Goal: Transaction & Acquisition: Book appointment/travel/reservation

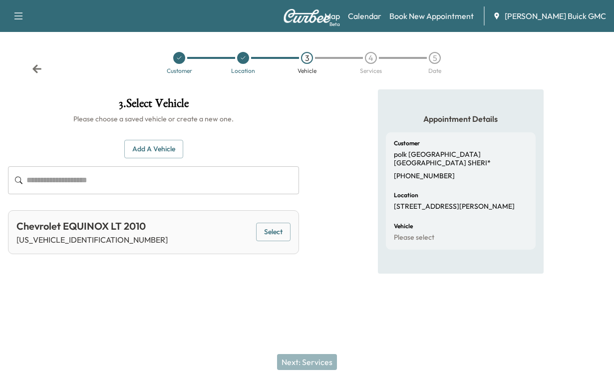
scroll to position [3, 0]
click at [353, 22] on link "Calendar" at bounding box center [364, 16] width 33 height 12
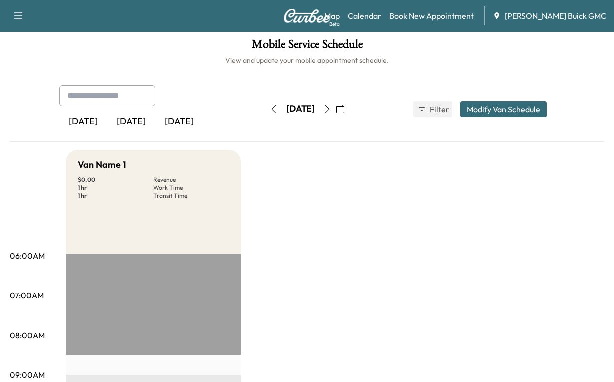
click at [155, 133] on div "[DATE]" at bounding box center [131, 121] width 48 height 23
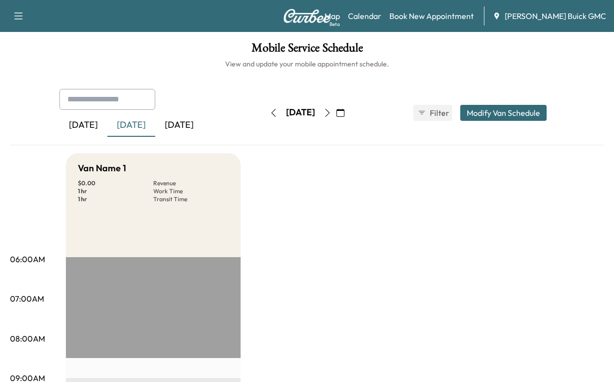
click at [203, 137] on div "[DATE]" at bounding box center [179, 125] width 48 height 23
click at [413, 20] on link "Book New Appointment" at bounding box center [431, 16] width 84 height 12
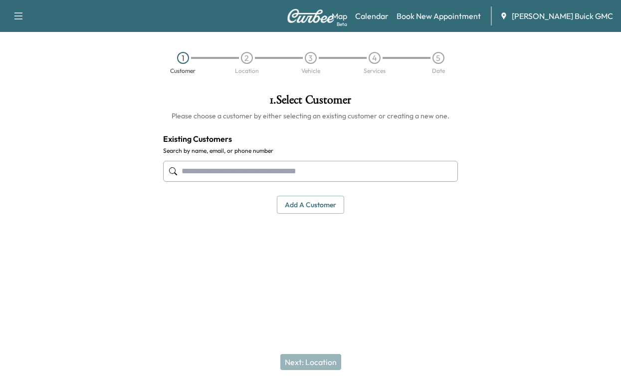
click at [207, 182] on input "text" at bounding box center [310, 171] width 295 height 21
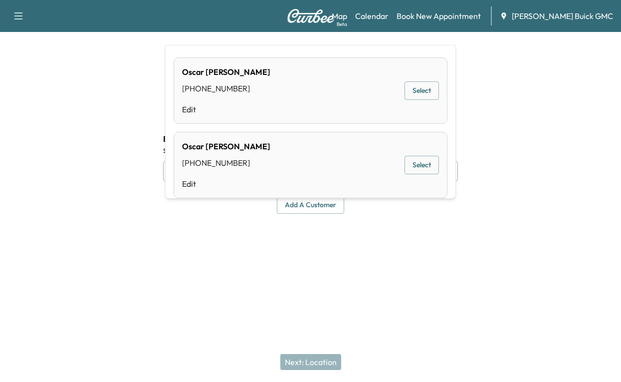
click at [405, 96] on button "Select" at bounding box center [422, 90] width 34 height 18
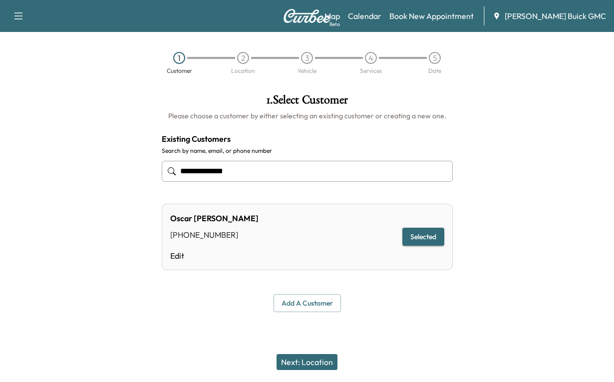
type input "**********"
click at [413, 246] on button "Selected" at bounding box center [423, 237] width 42 height 18
click at [297, 354] on button "Next: Location" at bounding box center [307, 362] width 61 height 16
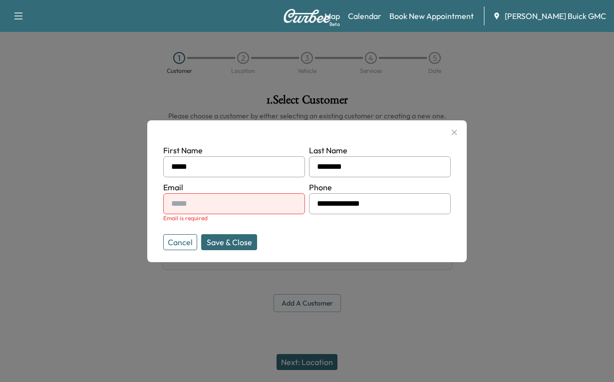
click at [212, 208] on input "text" at bounding box center [234, 203] width 142 height 21
type input "**********"
click at [246, 250] on button "Save & Close" at bounding box center [229, 242] width 56 height 16
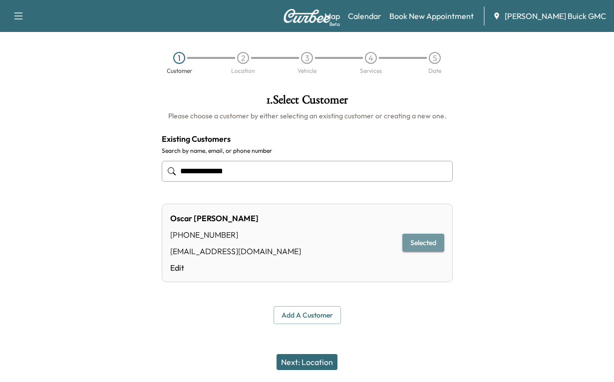
click at [420, 252] on button "Selected" at bounding box center [423, 243] width 42 height 18
click at [295, 354] on button "Next: Location" at bounding box center [307, 362] width 61 height 16
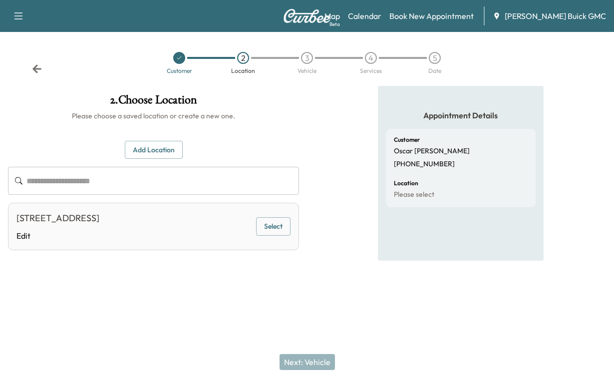
click at [139, 159] on button "Add Location" at bounding box center [154, 150] width 58 height 18
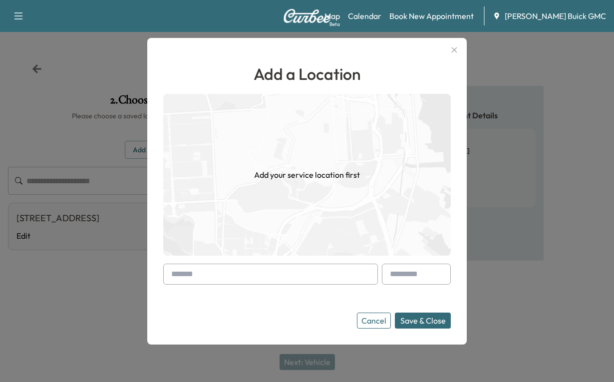
click at [205, 268] on input "text" at bounding box center [270, 274] width 215 height 21
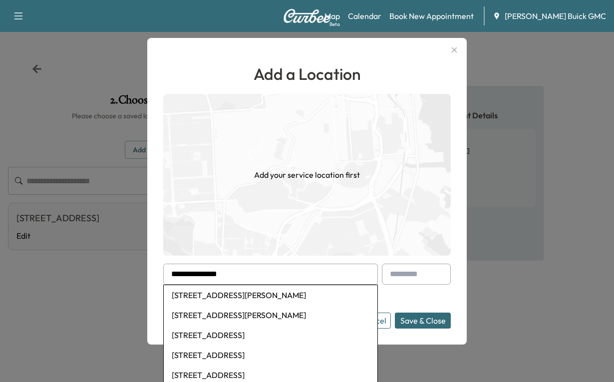
click at [208, 296] on li "[STREET_ADDRESS][PERSON_NAME]" at bounding box center [271, 295] width 214 height 20
type input "**********"
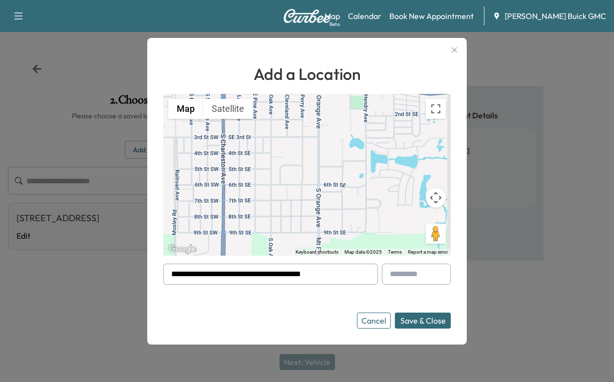
click at [408, 324] on button "Save & Close" at bounding box center [423, 320] width 56 height 16
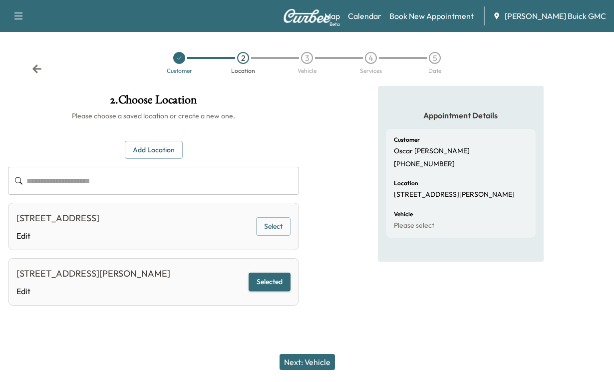
scroll to position [94, 0]
click at [249, 273] on button "Selected" at bounding box center [270, 282] width 42 height 18
click at [307, 354] on button "Next: Vehicle" at bounding box center [307, 362] width 55 height 16
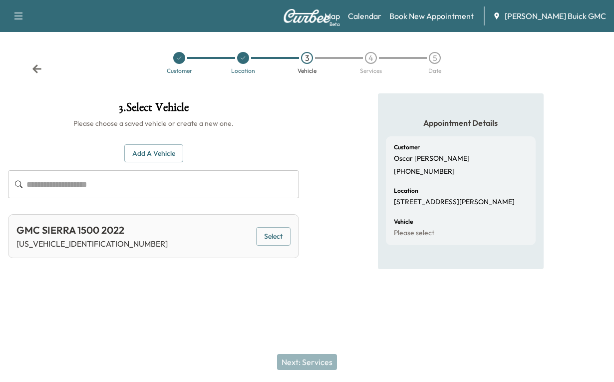
scroll to position [0, 0]
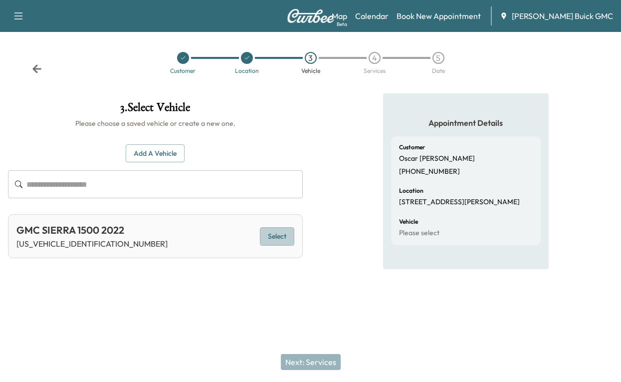
click at [272, 246] on button "Select" at bounding box center [277, 236] width 34 height 18
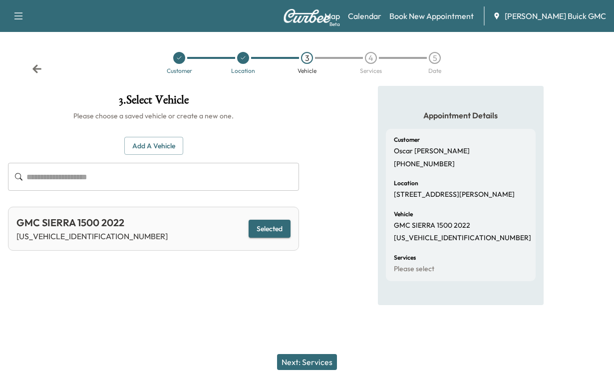
click at [296, 355] on button "Next: Services" at bounding box center [307, 362] width 60 height 16
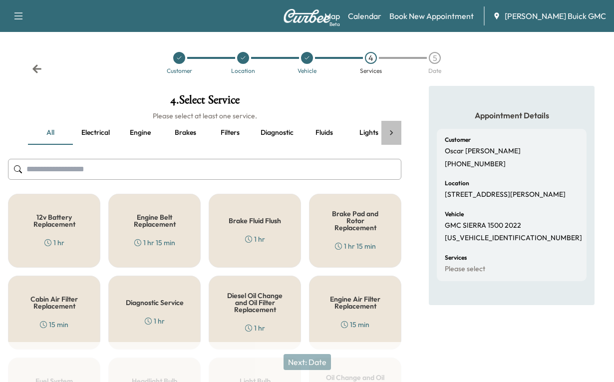
click at [392, 138] on icon at bounding box center [391, 133] width 10 height 10
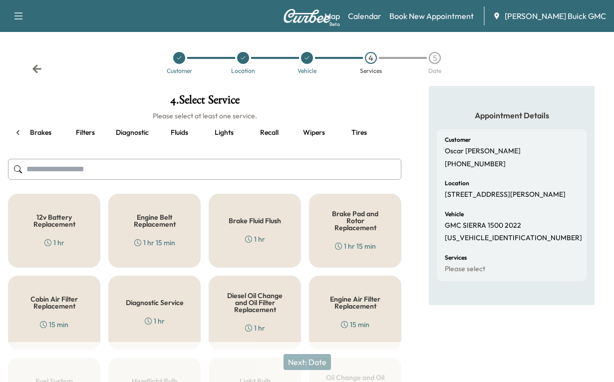
click at [261, 145] on button "Recall" at bounding box center [269, 133] width 45 height 24
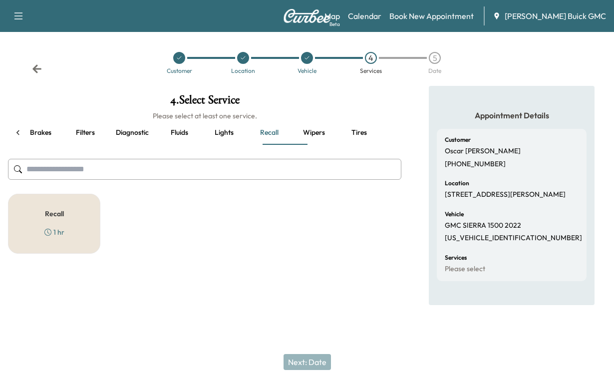
click at [51, 217] on h5 "Recall" at bounding box center [54, 213] width 19 height 7
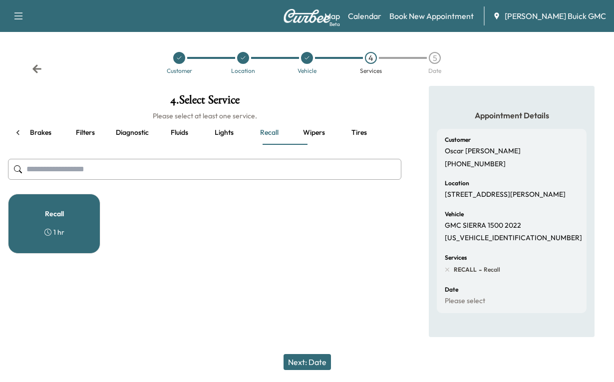
click at [314, 354] on button "Next: Date" at bounding box center [307, 362] width 47 height 16
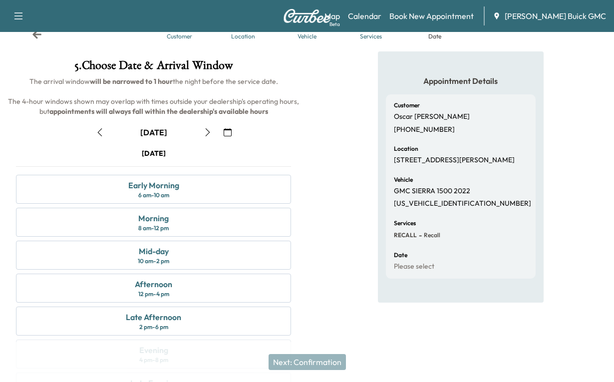
scroll to position [150, 0]
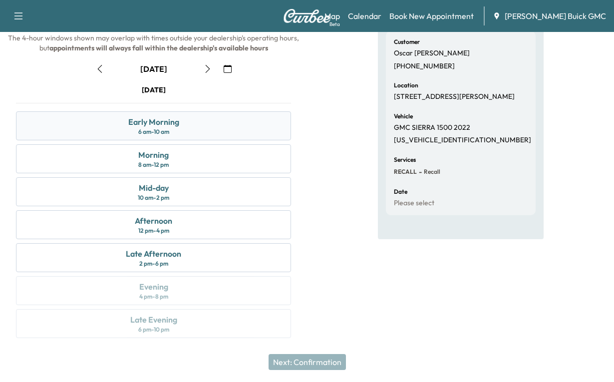
click at [152, 128] on div "Early Morning" at bounding box center [153, 122] width 51 height 12
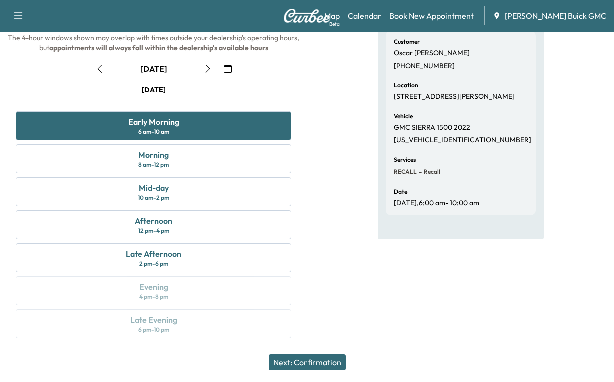
click at [295, 354] on button "Next: Confirmation" at bounding box center [307, 362] width 77 height 16
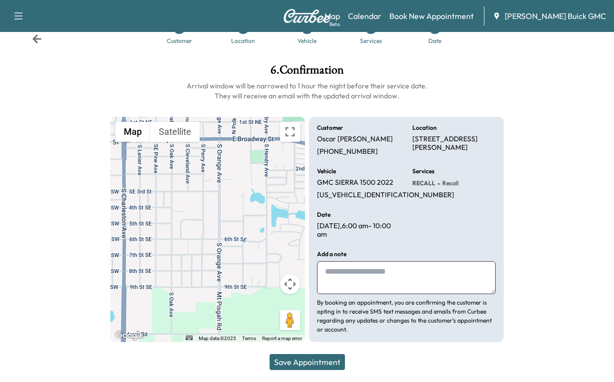
click at [355, 275] on textarea at bounding box center [406, 277] width 179 height 33
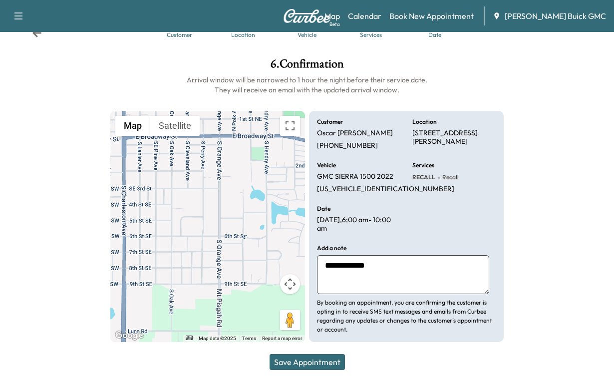
type textarea "**********"
click at [297, 357] on button "Save Appointment" at bounding box center [307, 362] width 75 height 16
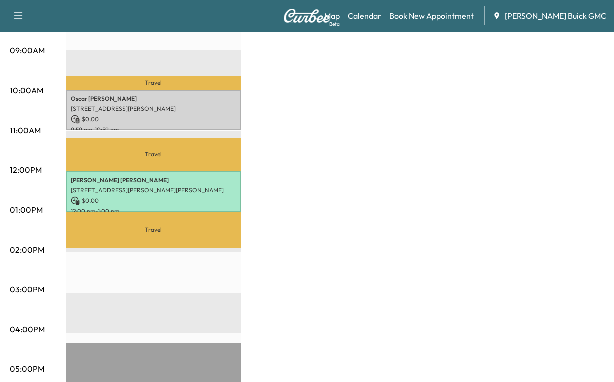
scroll to position [331, 0]
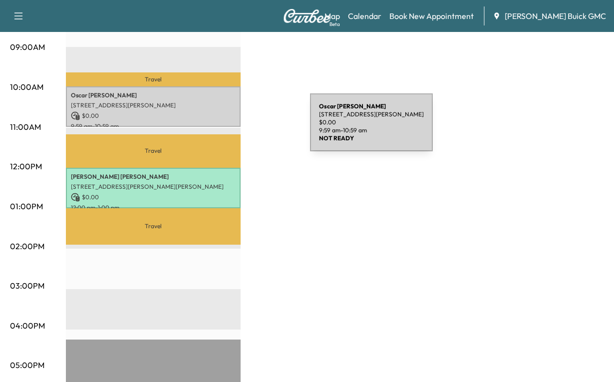
click at [235, 99] on p "[PERSON_NAME]" at bounding box center [153, 95] width 165 height 8
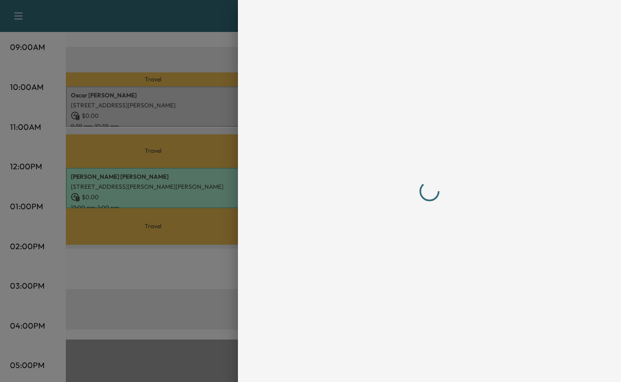
click at [238, 131] on div at bounding box center [429, 191] width 383 height 382
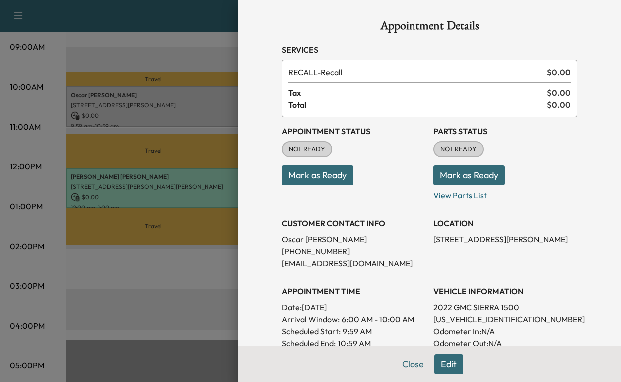
click at [299, 185] on button "Mark as Ready" at bounding box center [317, 175] width 71 height 20
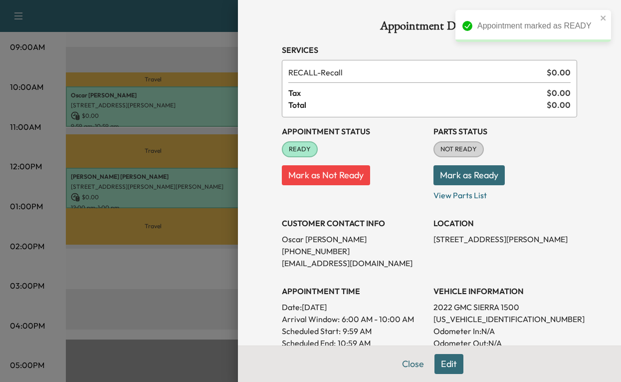
click at [451, 185] on button "Mark as Ready" at bounding box center [469, 175] width 71 height 20
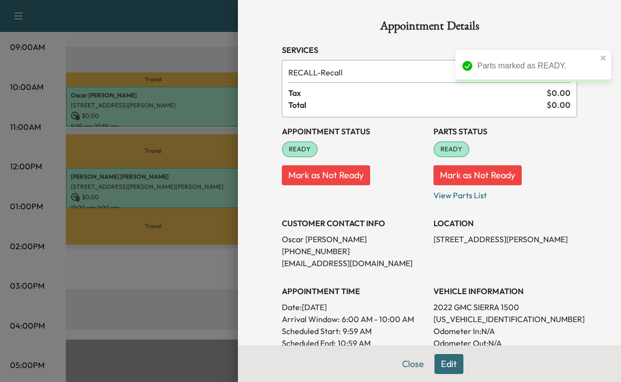
click at [173, 295] on div at bounding box center [310, 191] width 621 height 382
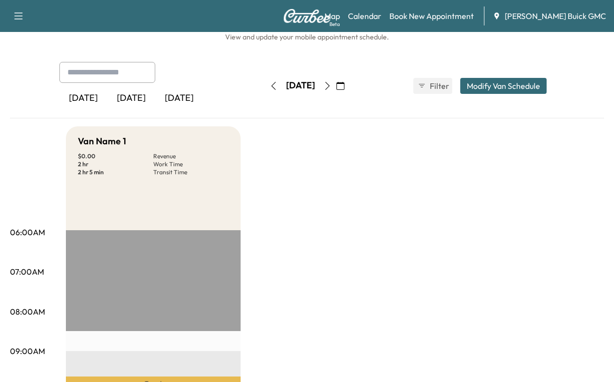
scroll to position [0, 0]
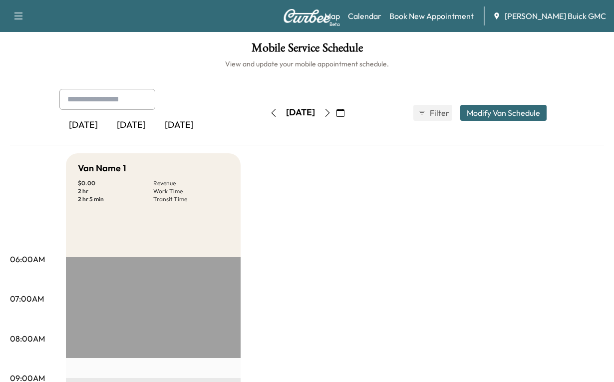
click at [146, 137] on div "[DATE]" at bounding box center [131, 125] width 48 height 23
